Goal: Task Accomplishment & Management: Use online tool/utility

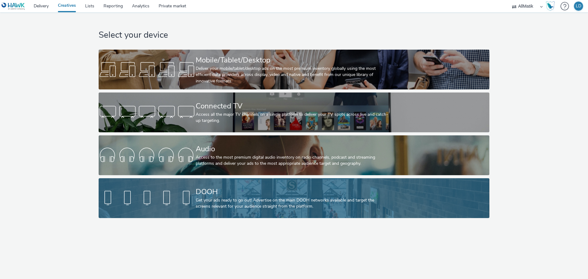
click at [256, 193] on div "DOOH" at bounding box center [293, 191] width 194 height 11
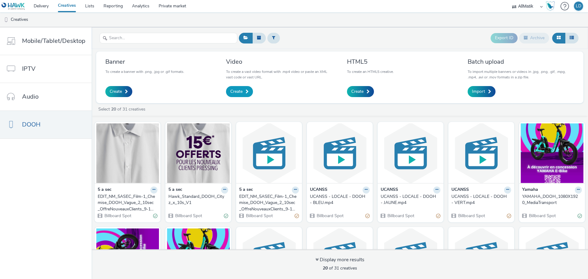
click at [239, 92] on span "Create" at bounding box center [236, 91] width 12 height 6
copy div "Hawk_Standard_DOOH_Cityz_x_10s_V1"
drag, startPoint x: 166, startPoint y: 196, endPoint x: 190, endPoint y: 202, distance: 25.2
click at [190, 202] on div "5 a sec Hawk_Standard_DOOH_Cityz_x_10s_V1 Billboard Spot" at bounding box center [198, 202] width 66 height 39
click at [51, 208] on nav "Mobile/Tablet/Desktop IPTV Audio DOOH" at bounding box center [46, 153] width 92 height 252
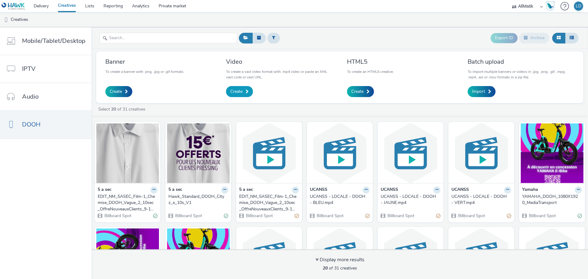
click at [243, 92] on link "Create" at bounding box center [239, 91] width 27 height 11
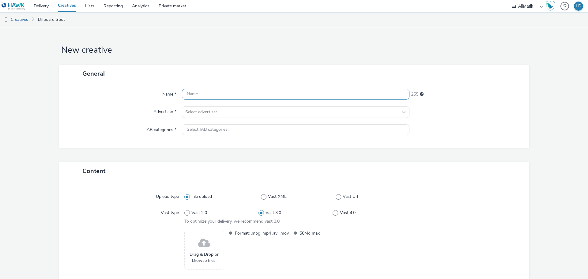
click at [231, 96] on input "text" at bounding box center [295, 94] width 227 height 11
paste input "Hawk_Standard_DOOH_Cityz_x_10s_V1"
drag, startPoint x: 243, startPoint y: 95, endPoint x: 234, endPoint y: 96, distance: 9.8
click at [234, 96] on input "Hawk_Standard_DOOH_Cityz_x_10s_V1" at bounding box center [295, 94] width 227 height 11
drag, startPoint x: 251, startPoint y: 92, endPoint x: 271, endPoint y: 95, distance: 20.4
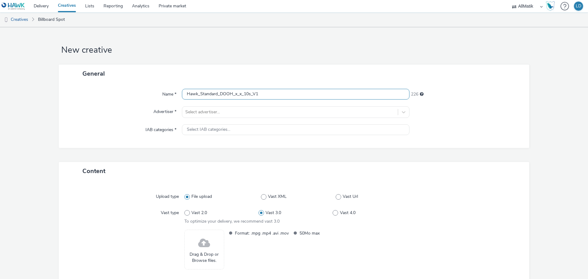
click at [271, 95] on input "Hawk_Standard_DOOH_x_x_10s_V1" at bounding box center [295, 94] width 227 height 11
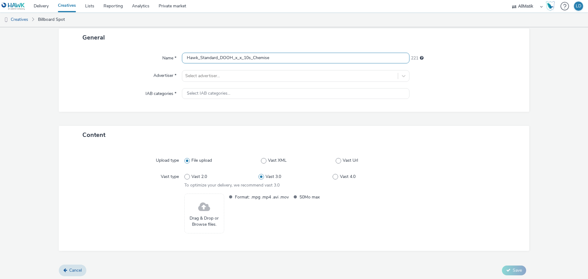
scroll to position [38, 0]
type input "Hawk_Standard_DOOH_x_x_10s_Chemise"
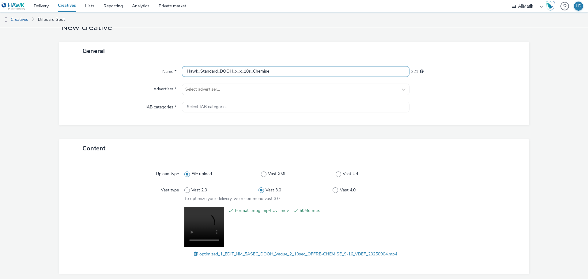
scroll to position [0, 0]
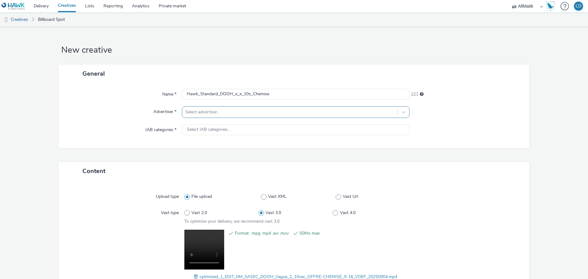
click at [218, 111] on div at bounding box center [289, 111] width 209 height 7
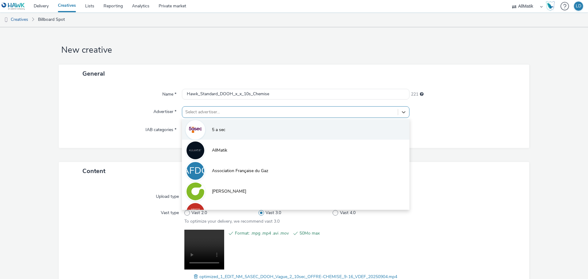
click at [220, 131] on span "5 a sec" at bounding box center [218, 130] width 13 height 6
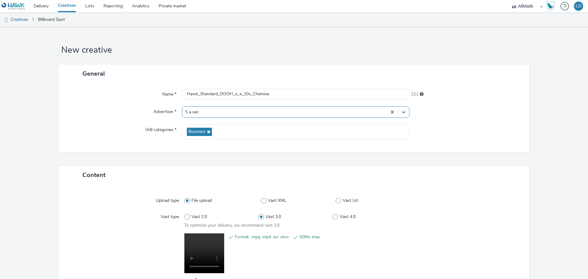
click at [117, 137] on div "IAB categories *" at bounding box center [123, 131] width 117 height 15
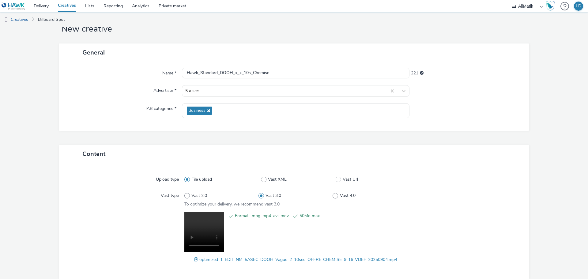
scroll to position [51, 0]
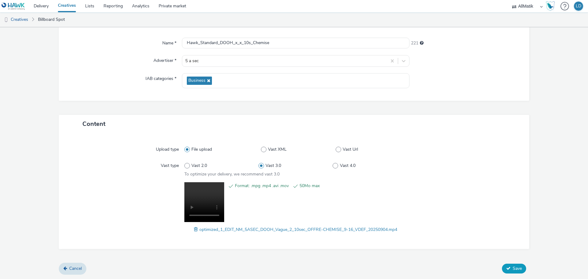
click at [513, 271] on span "Save" at bounding box center [516, 268] width 9 height 6
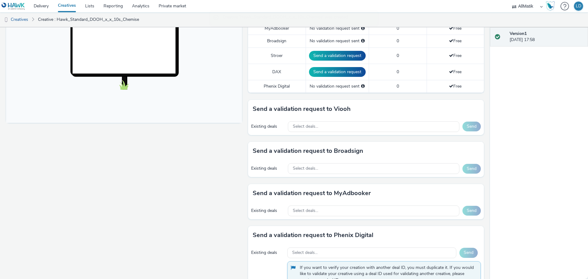
scroll to position [214, 0]
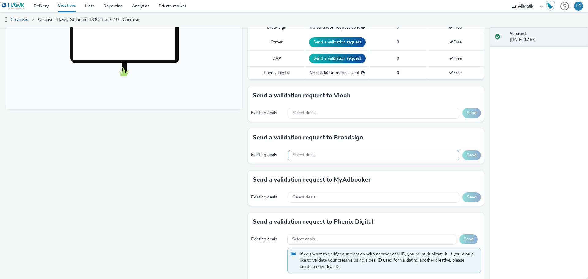
click at [306, 157] on span "Select deals..." at bounding box center [305, 154] width 25 height 5
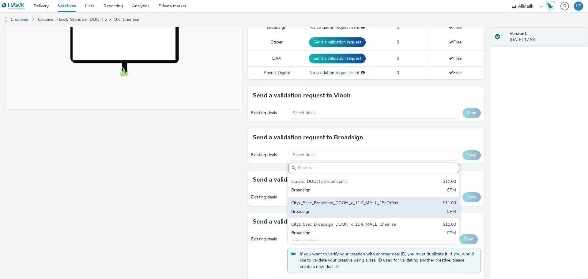
click at [362, 204] on div "Cityz_5sec_Broadsign_DOOH_x_11 €_MALL_15eOffert" at bounding box center [345, 203] width 109 height 7
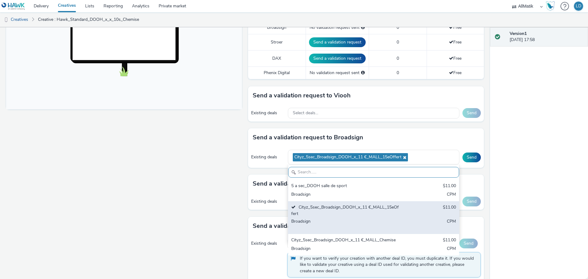
click at [329, 218] on div "Broadsign" at bounding box center [345, 224] width 109 height 13
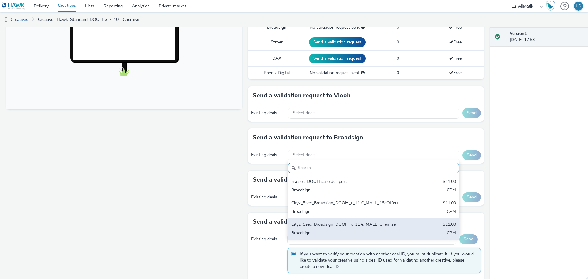
click at [330, 240] on div "Cityz_5sec_Broadsign_DOOH_x_11 €_MALL_Chemise $11.00 Broadsign CPM" at bounding box center [373, 228] width 171 height 21
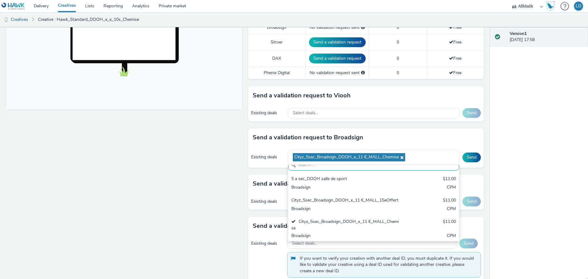
click at [250, 184] on div "Send a validation request to MyAdbooker" at bounding box center [366, 183] width 236 height 18
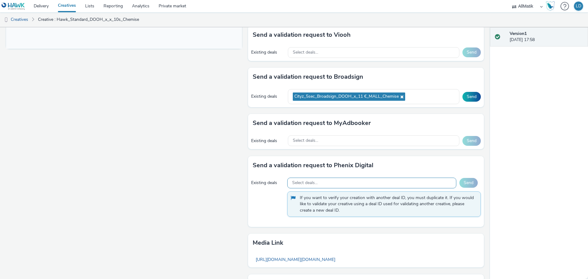
scroll to position [276, 0]
click at [322, 181] on div "Select deals..." at bounding box center [371, 182] width 169 height 11
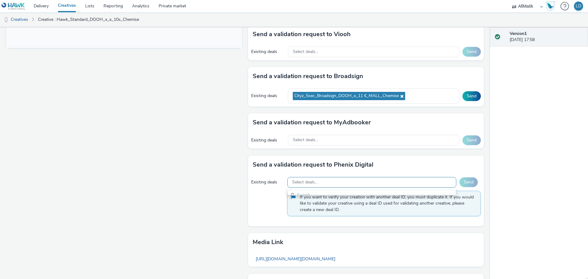
scroll to position [0, 0]
click at [333, 51] on div "Select deals..." at bounding box center [373, 52] width 171 height 11
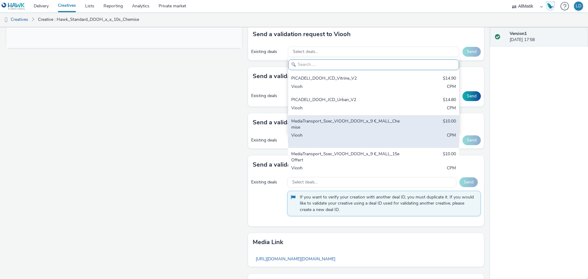
click at [362, 128] on div "MediaTransport_5sec_VIOOH_DOOH_x_9 €_MALL_Chemise" at bounding box center [345, 124] width 109 height 13
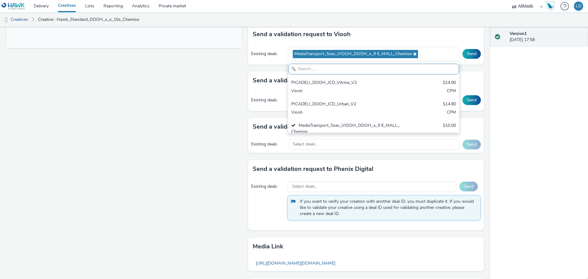
click at [200, 129] on div "Fullscreen" at bounding box center [125, 62] width 239 height 531
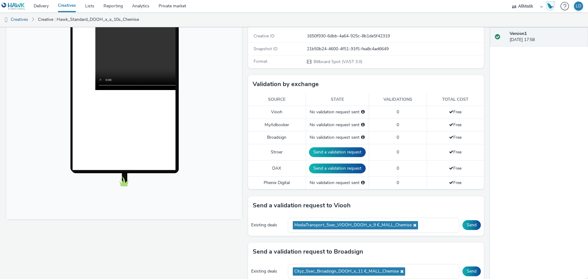
scroll to position [214, 0]
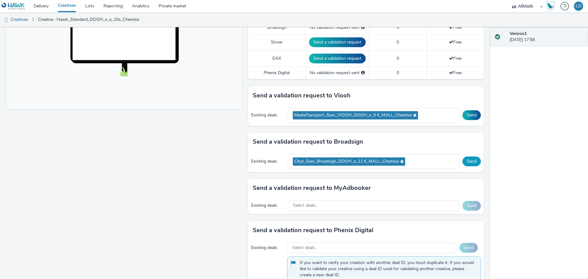
click at [473, 160] on button "Send" at bounding box center [471, 161] width 18 height 10
click at [468, 117] on button "Send" at bounding box center [471, 115] width 18 height 10
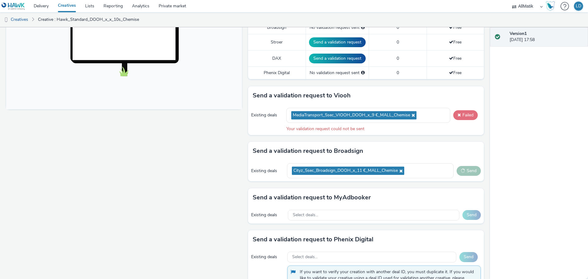
click at [456, 114] on button "Failed" at bounding box center [465, 115] width 24 height 10
click at [457, 116] on span at bounding box center [458, 115] width 3 height 4
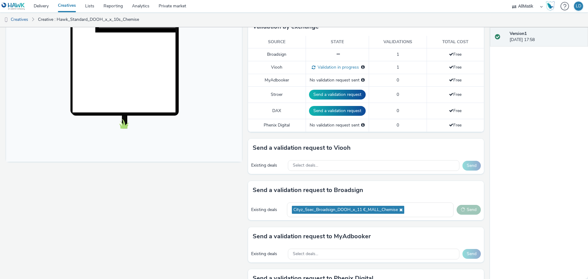
scroll to position [163, 0]
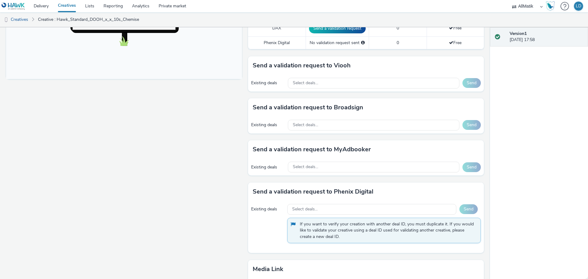
scroll to position [245, 0]
click at [304, 122] on span "Select deals..." at bounding box center [305, 124] width 25 height 5
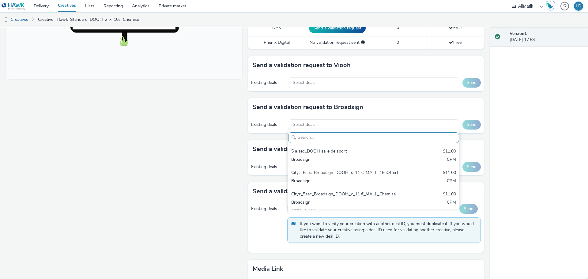
click at [234, 137] on div "Fullscreen" at bounding box center [125, 89] width 239 height 523
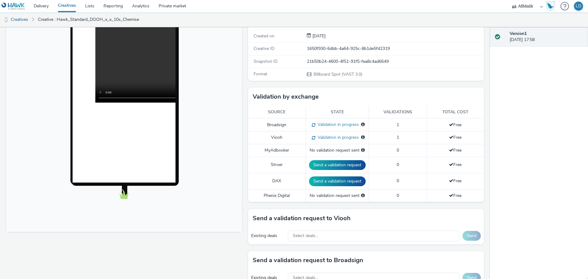
scroll to position [0, 0]
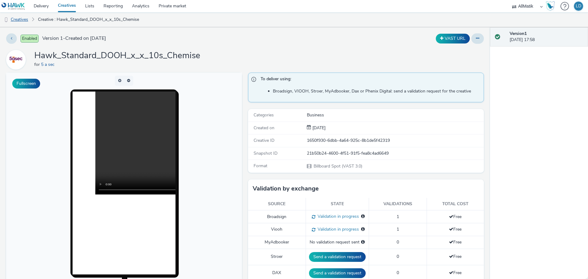
click at [30, 20] on link "Creatives" at bounding box center [15, 19] width 31 height 15
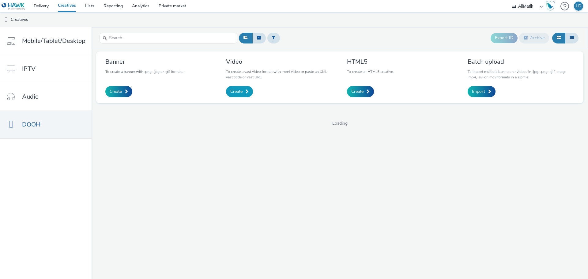
click at [235, 92] on span "Create" at bounding box center [236, 91] width 12 height 6
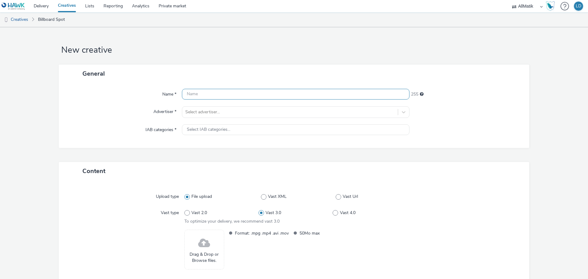
click at [215, 94] on input "text" at bounding box center [295, 94] width 227 height 11
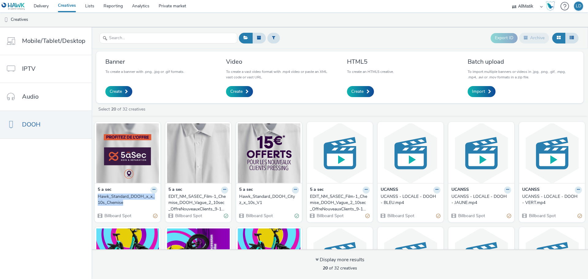
drag, startPoint x: 95, startPoint y: 196, endPoint x: 126, endPoint y: 201, distance: 31.4
click at [126, 201] on div "5 a sec Hawk_Standard_DOOH_x_x_10s_Chemise Billboard Spot" at bounding box center [128, 202] width 66 height 39
copy div "Hawk_Standard_DOOH_x_x_10s_Chemise"
click at [241, 92] on span "Create" at bounding box center [236, 91] width 12 height 6
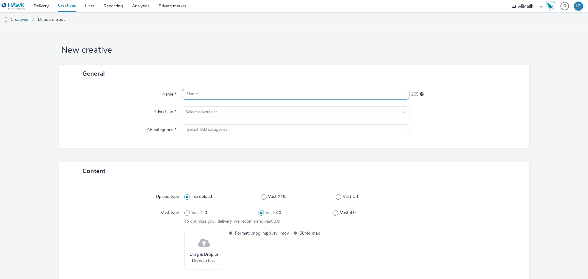
click at [211, 96] on input "text" at bounding box center [295, 94] width 227 height 11
paste input "Hawk_Standard_DOOH_x_x_10s_Chemise"
drag, startPoint x: 251, startPoint y: 95, endPoint x: 306, endPoint y: 97, distance: 55.1
click at [306, 97] on input "Hawk_Standard_DOOH_x_x_10s_Chemise" at bounding box center [295, 94] width 227 height 11
type input "Hawk_Standard_DOOH_x_x_10s_15e-offerts"
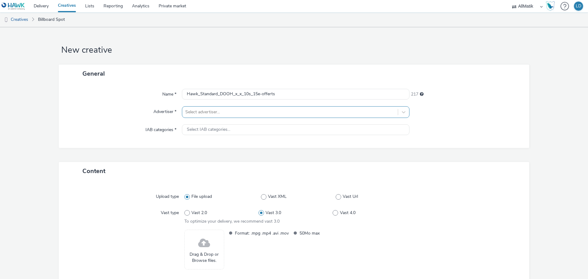
click at [274, 108] on div at bounding box center [289, 111] width 209 height 7
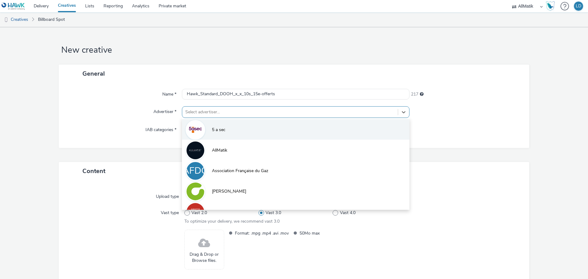
click at [236, 128] on li "5 a sec" at bounding box center [295, 129] width 227 height 21
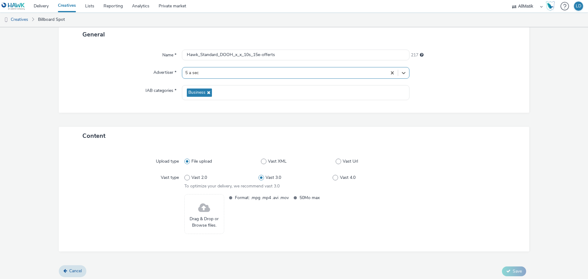
scroll to position [42, 0]
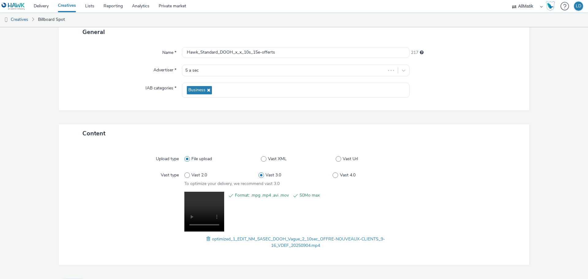
click at [111, 180] on div "Vast type" at bounding box center [127, 178] width 114 height 17
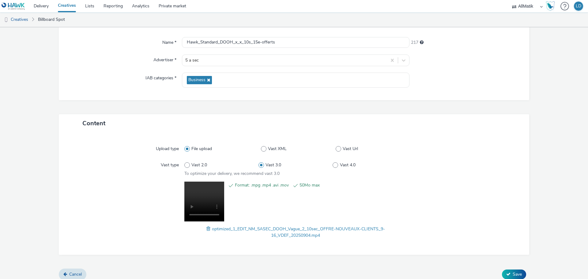
scroll to position [57, 0]
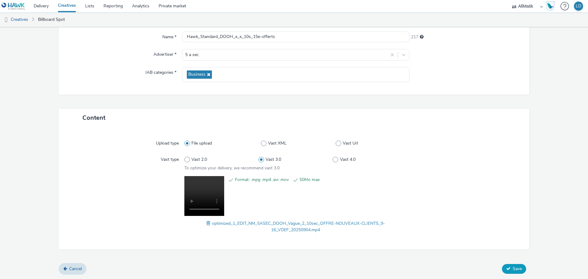
click at [512, 266] on span "Save" at bounding box center [516, 269] width 9 height 6
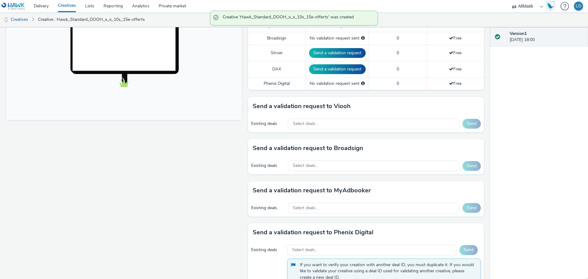
scroll to position [214, 0]
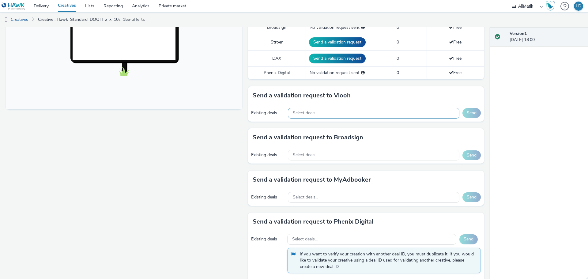
click at [310, 115] on span "Select deals..." at bounding box center [305, 113] width 25 height 5
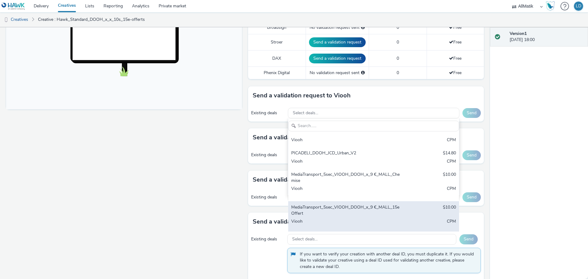
scroll to position [10, 0]
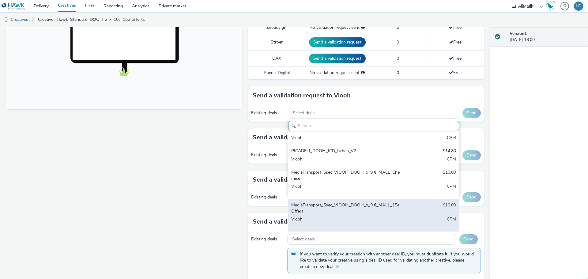
click at [356, 211] on div "MediaTransport_5sec_VIOOH_DOOH_x_9 €_MALL_15eOffert" at bounding box center [345, 208] width 109 height 13
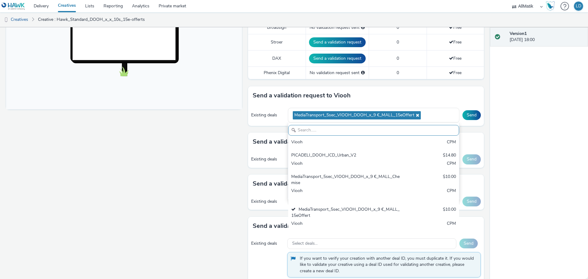
click at [238, 128] on div "Fullscreen" at bounding box center [125, 121] width 239 height 527
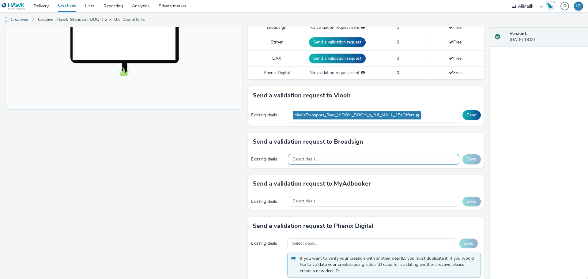
click at [348, 161] on div "Select deals..." at bounding box center [373, 159] width 171 height 11
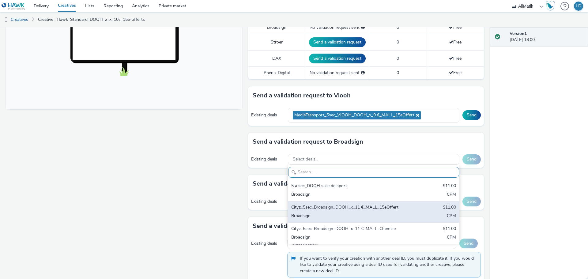
click at [364, 217] on div "Cityz_5sec_Broadsign_DOOH_x_11 €_MALL_15eOffert $11.00 Broadsign CPM" at bounding box center [373, 211] width 171 height 21
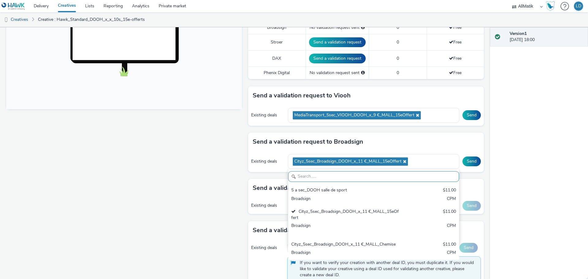
click at [245, 151] on div "To deliver using: Broadsign, VIOOH, Stroer, MyAdbooker, Dax or Phenix Digital: …" at bounding box center [364, 123] width 239 height 531
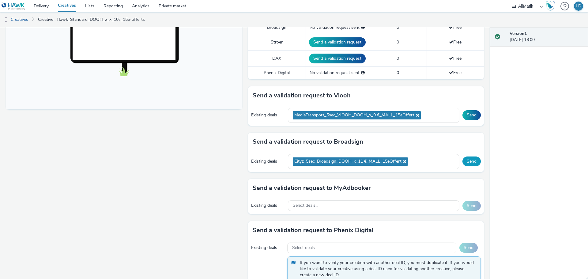
click at [465, 161] on button "Send" at bounding box center [471, 161] width 18 height 10
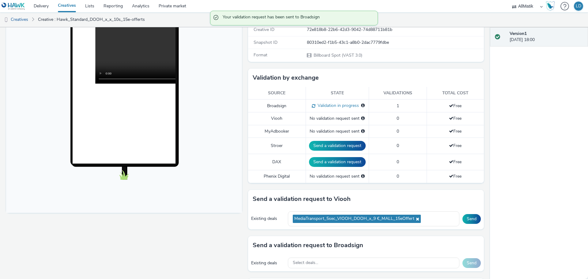
scroll to position [141, 0]
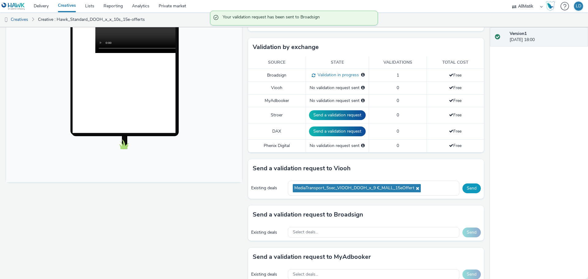
click at [471, 188] on button "Send" at bounding box center [471, 188] width 18 height 10
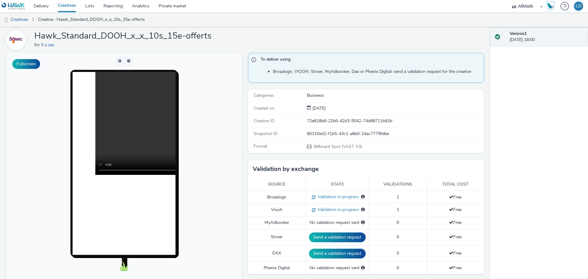
scroll to position [0, 0]
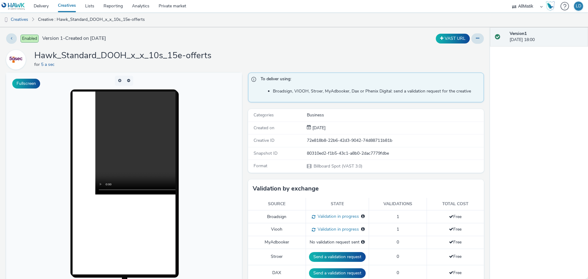
click at [70, 6] on link "Creatives" at bounding box center [66, 6] width 27 height 12
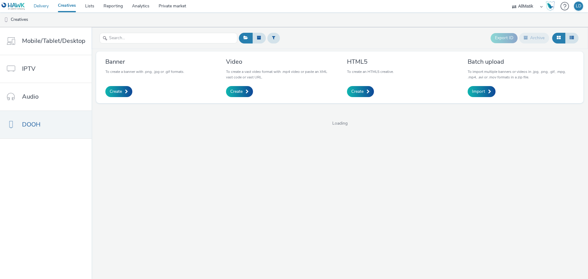
click at [47, 6] on link "Delivery" at bounding box center [41, 6] width 24 height 12
